Goal: Book appointment/travel/reservation

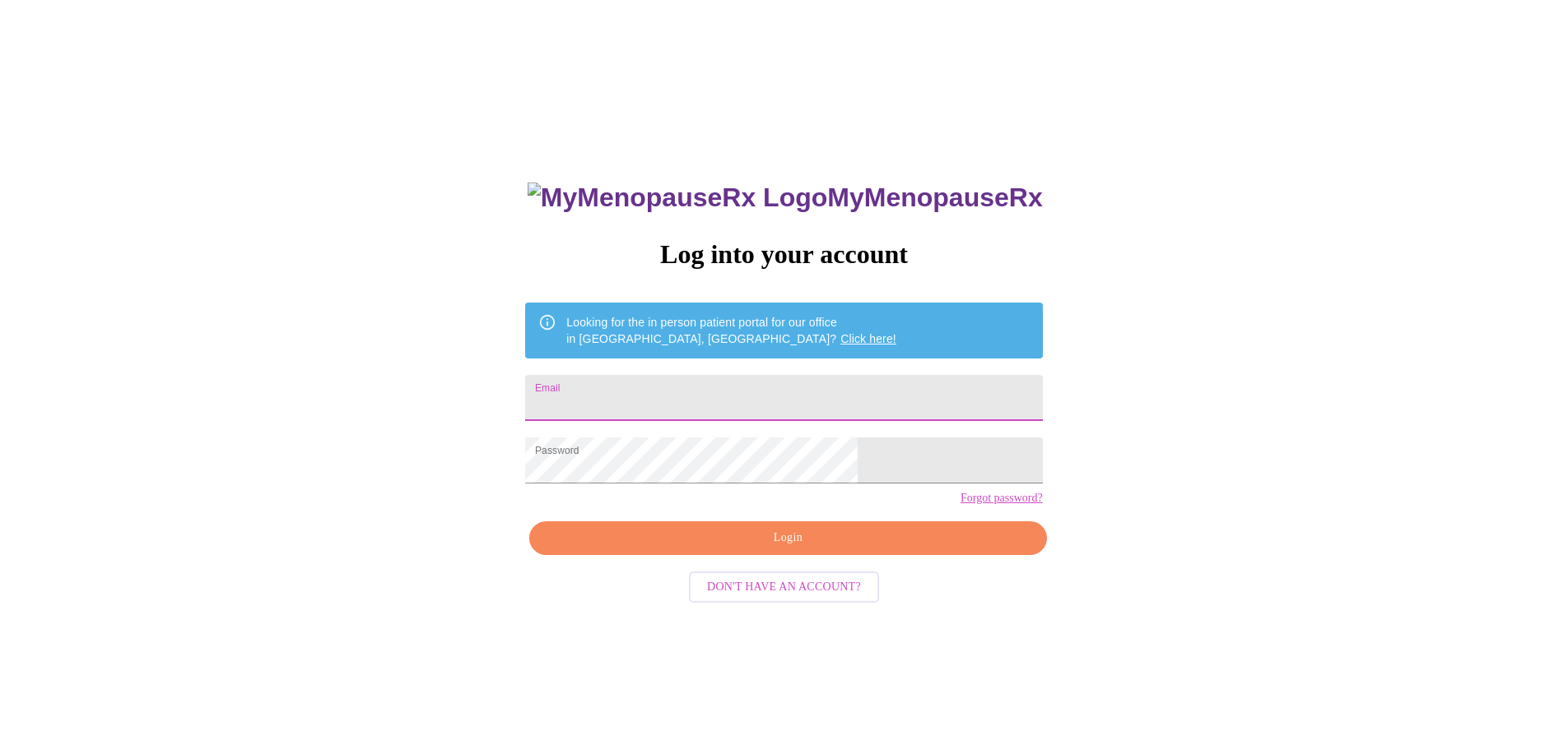
click at [674, 404] on input "Email" at bounding box center [783, 398] width 517 height 46
type input "[PERSON_NAME][EMAIL_ADDRESS][DOMAIN_NAME]"
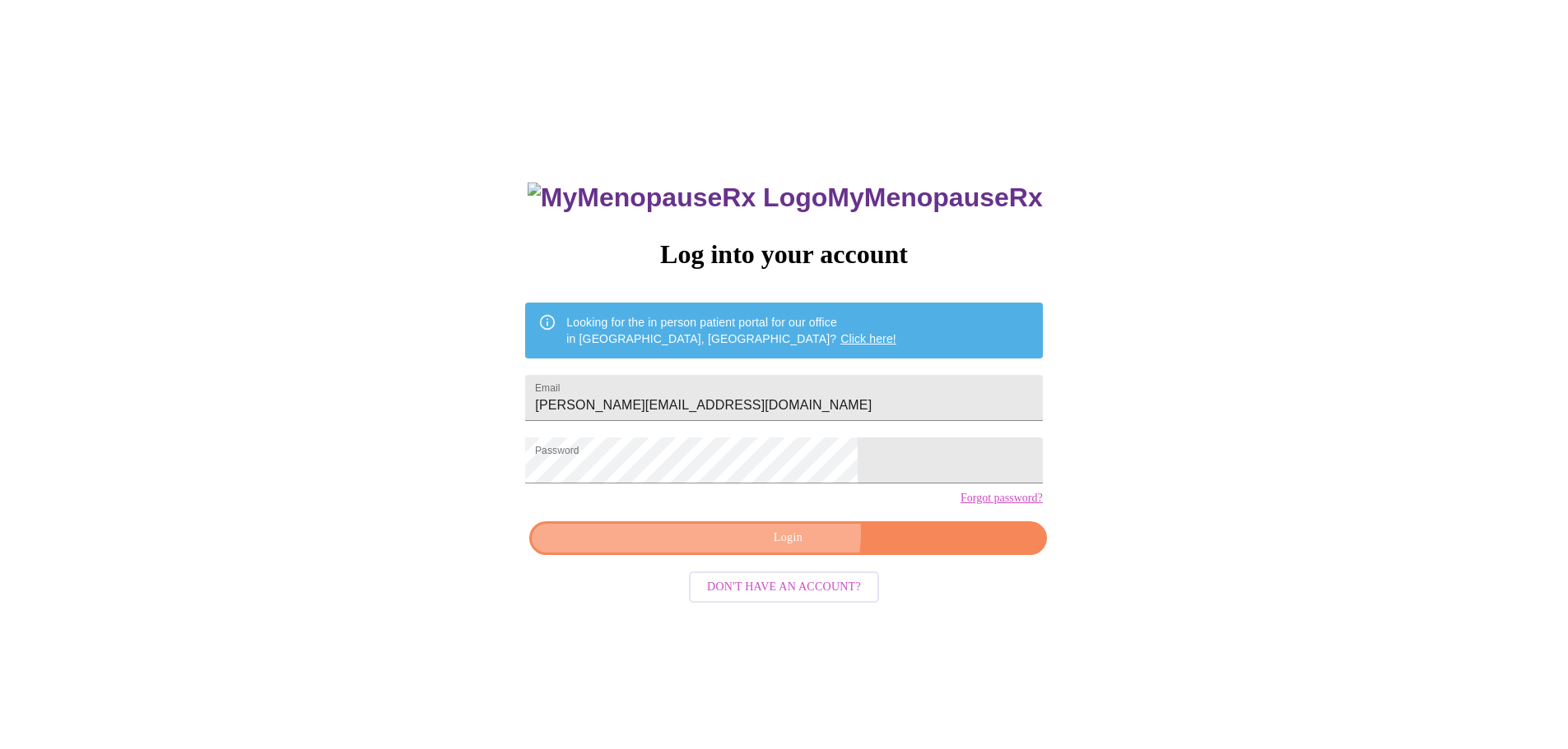
click at [772, 549] on span "Login" at bounding box center [787, 538] width 479 height 20
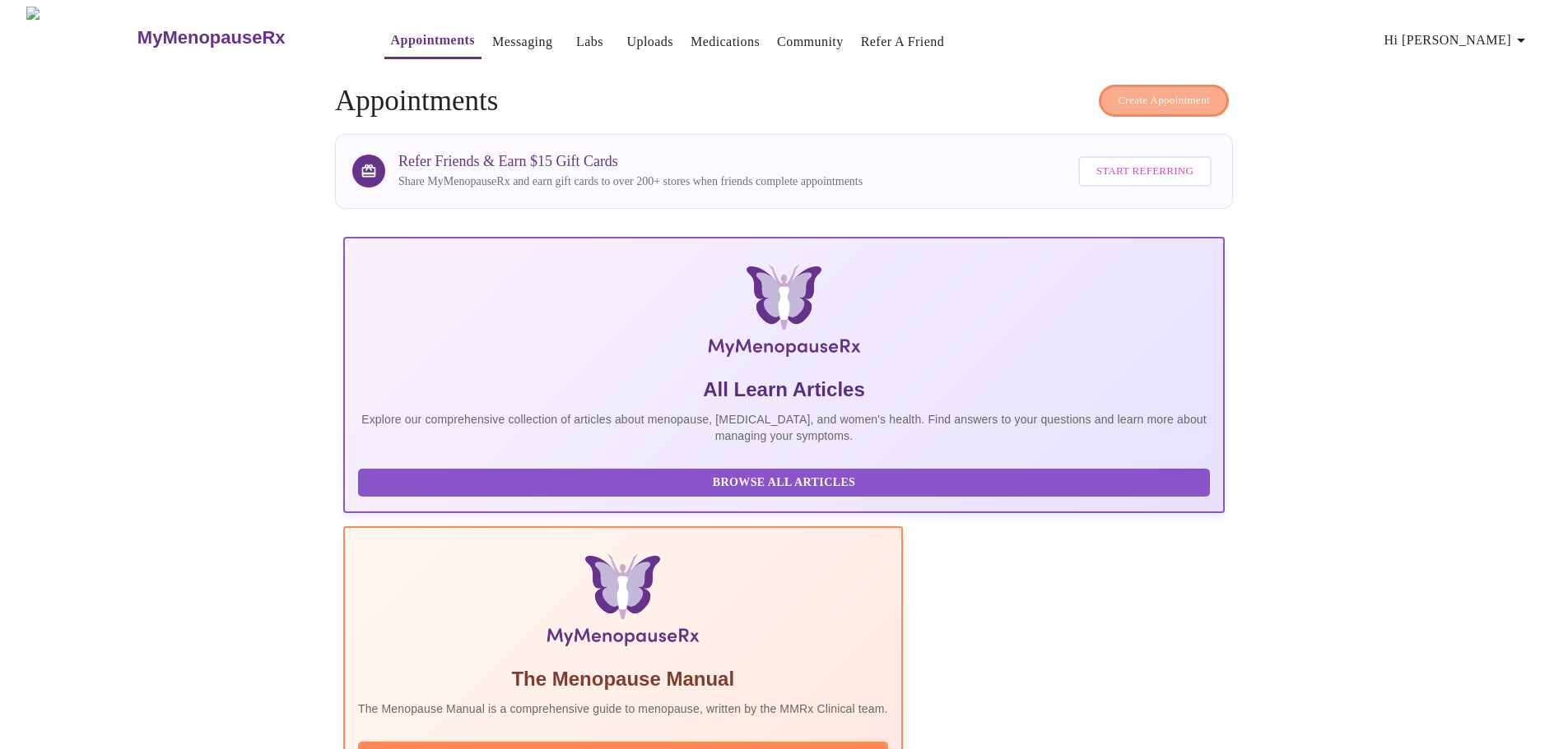
click at [1137, 94] on span "Create Appointment" at bounding box center [1163, 101] width 92 height 18
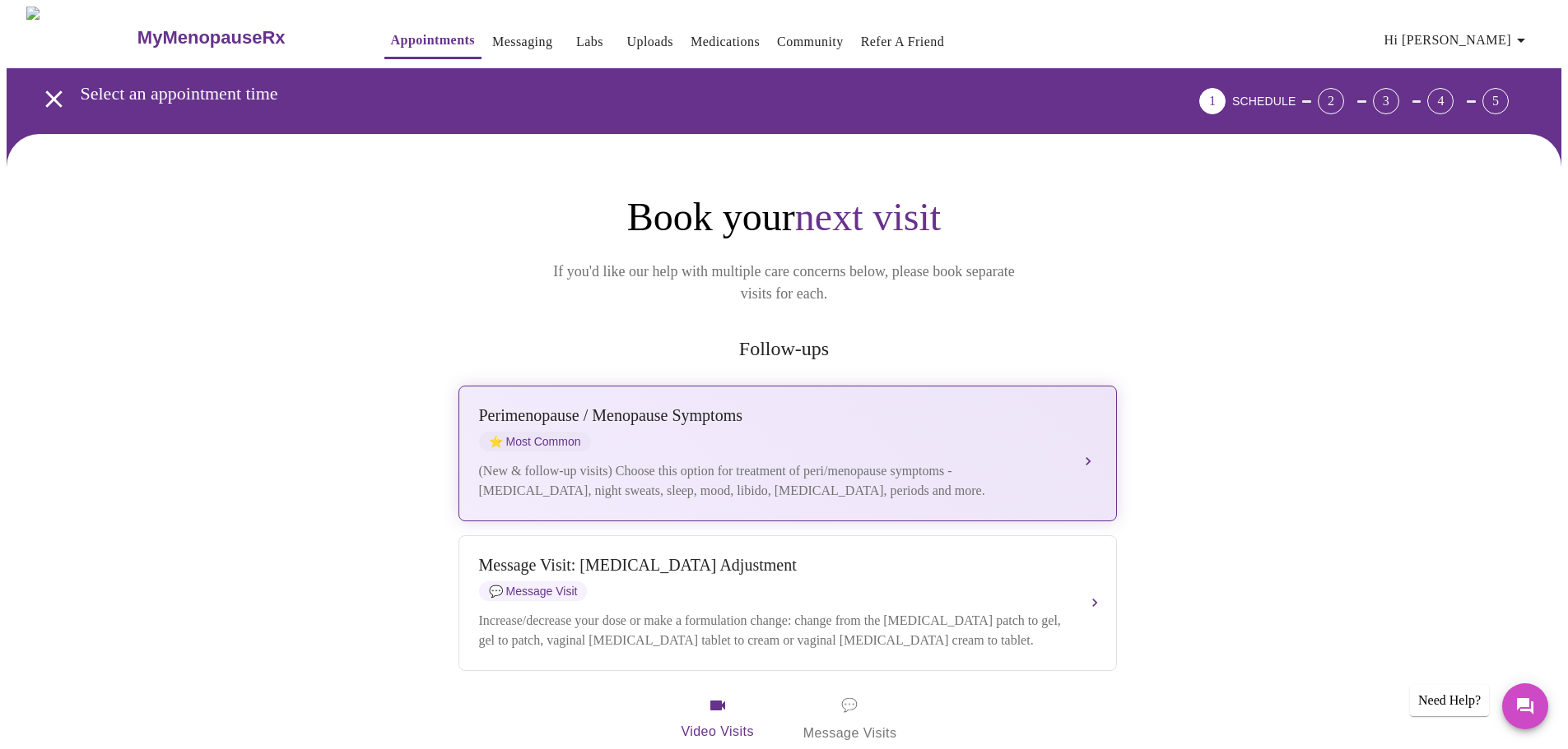
click at [568, 462] on div "(New & follow-up visits) Choose this option for treatment of peri/menopause sym…" at bounding box center [771, 481] width 584 height 40
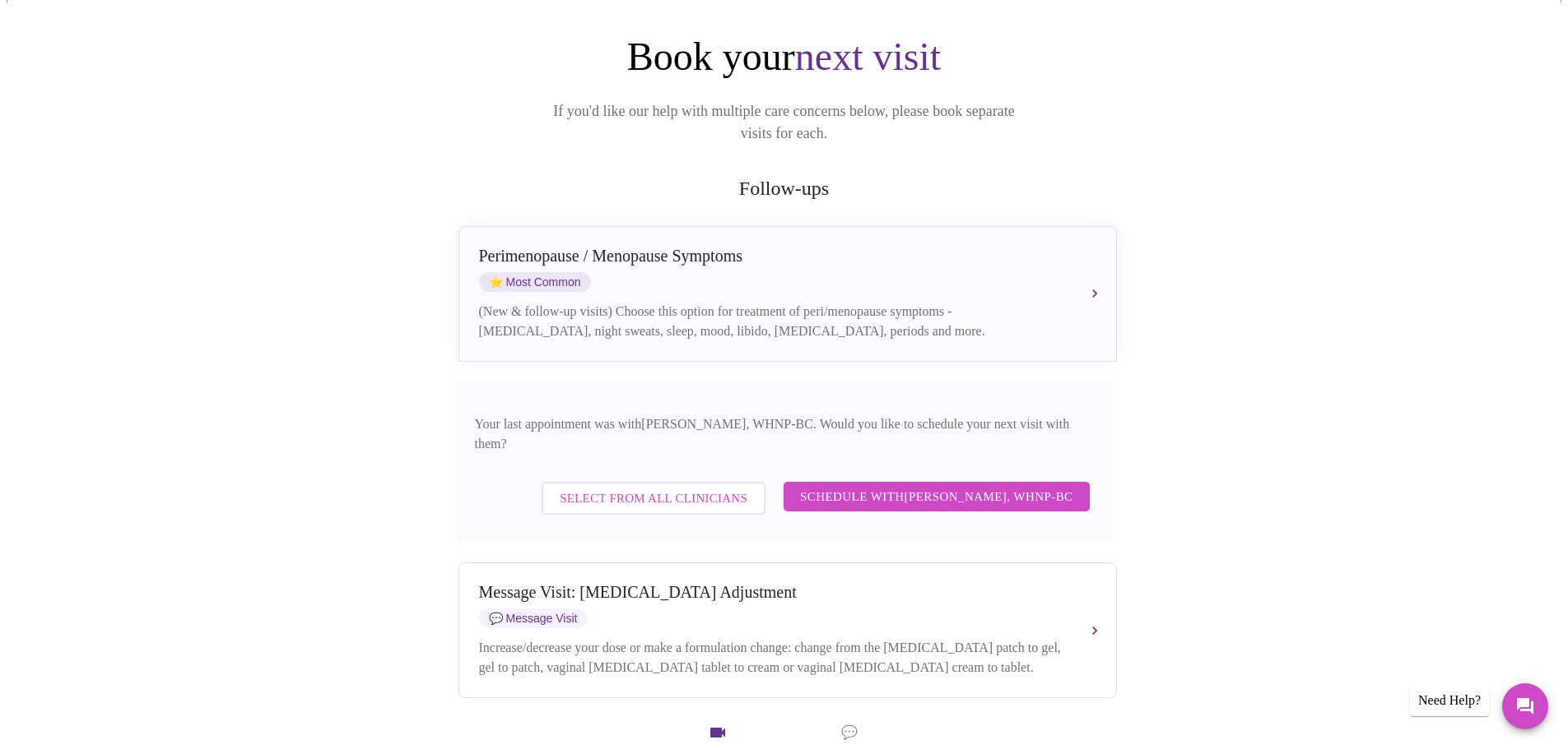
scroll to position [164, 0]
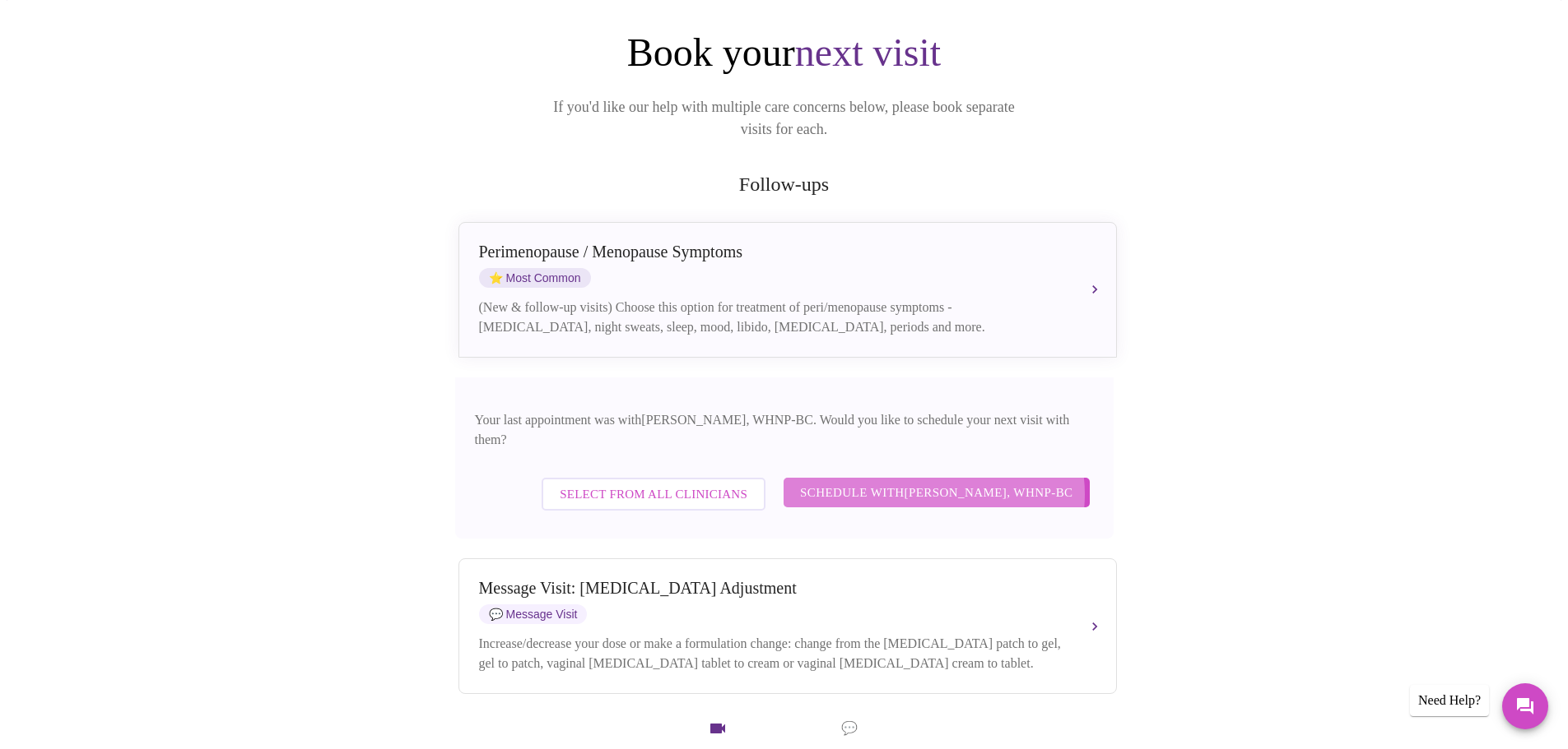
click at [945, 482] on span "Schedule with [PERSON_NAME], WHNP-BC" at bounding box center [937, 492] width 273 height 21
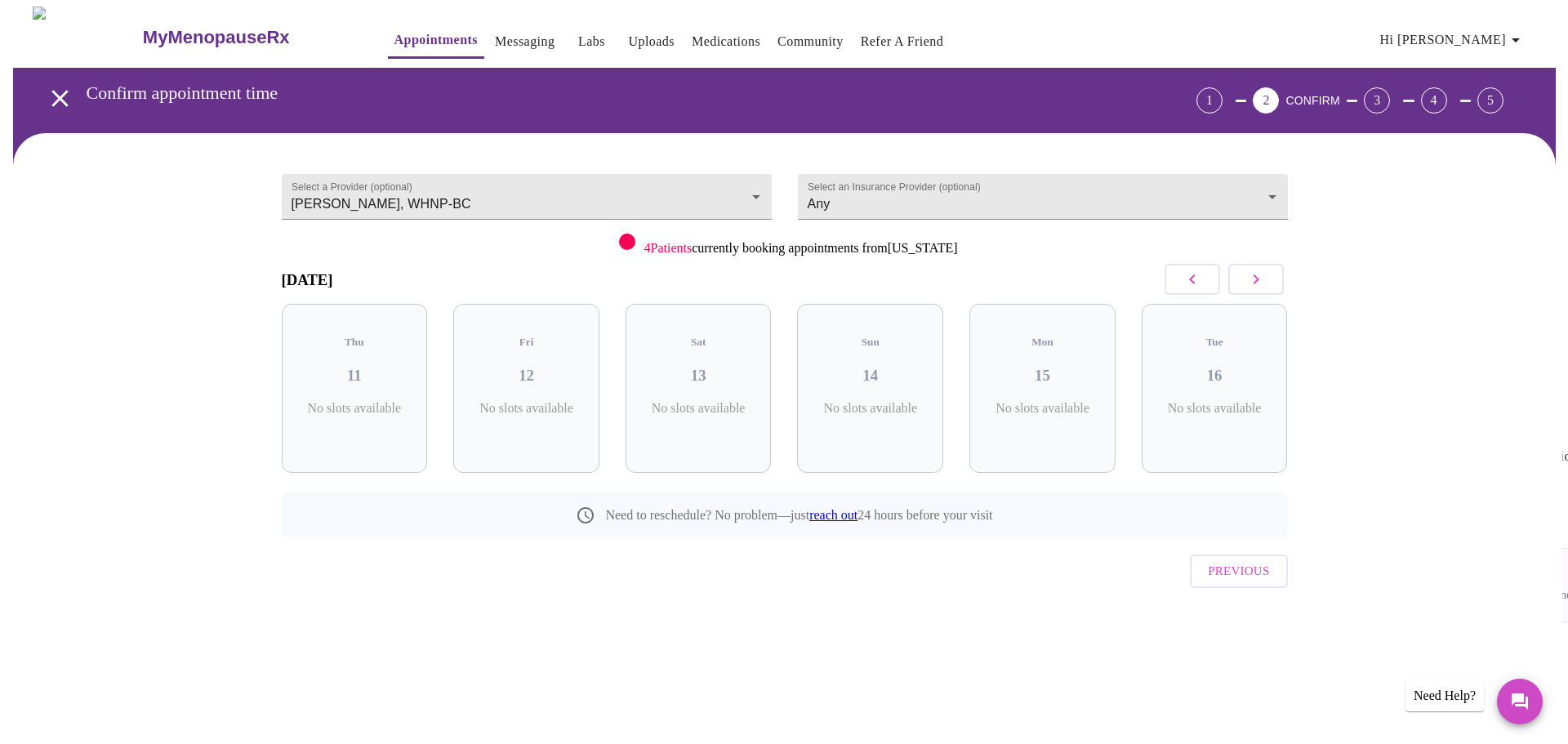
scroll to position [0, 0]
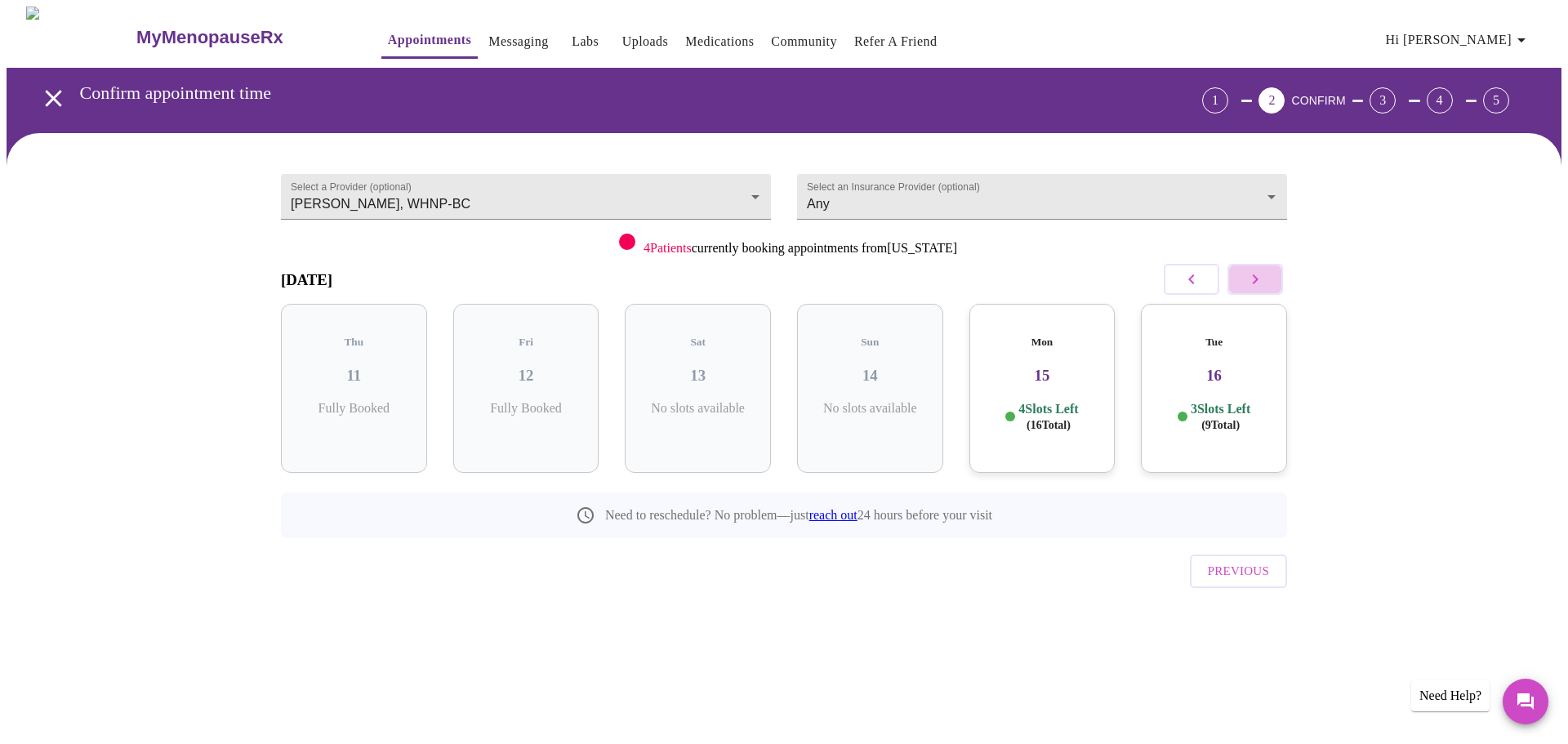
click at [1253, 272] on icon "button" at bounding box center [1254, 279] width 19 height 19
click at [1258, 277] on icon "button" at bounding box center [1254, 279] width 19 height 19
